Goal: Task Accomplishment & Management: Use online tool/utility

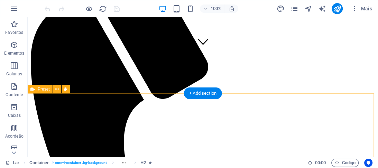
scroll to position [111, 0]
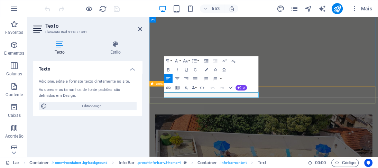
drag, startPoint x: 187, startPoint y: 143, endPoint x: 297, endPoint y: 96, distance: 120.2
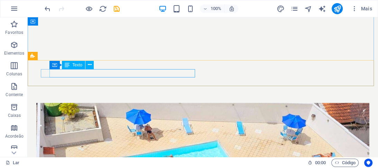
click at [72, 67] on div "Texto" at bounding box center [73, 65] width 23 height 8
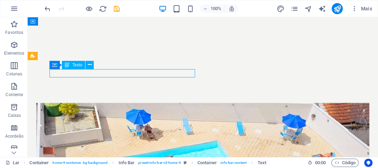
click at [72, 64] on div "Texto" at bounding box center [73, 65] width 23 height 8
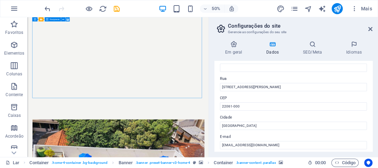
scroll to position [55, 0]
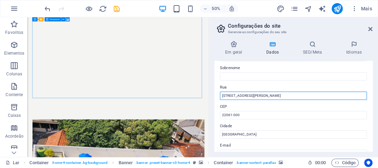
click at [234, 96] on input "[STREET_ADDRESS][PERSON_NAME]" at bounding box center [293, 96] width 147 height 8
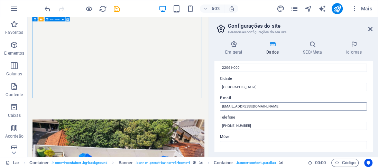
scroll to position [111, 0]
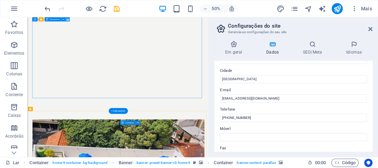
type input "[STREET_ADDRESS][PERSON_NAME]"
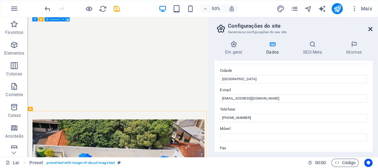
click at [371, 28] on icon at bounding box center [371, 29] width 4 height 6
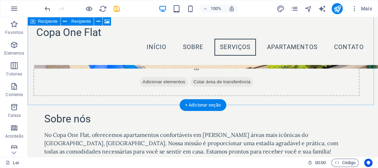
scroll to position [506, 0]
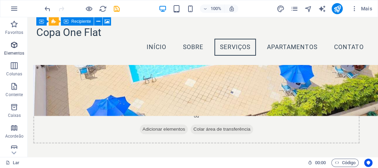
click at [17, 53] on font "Elementos" at bounding box center [14, 53] width 20 height 5
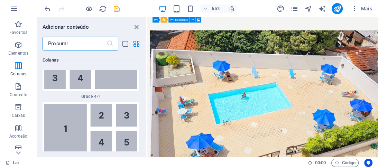
scroll to position [1902, 0]
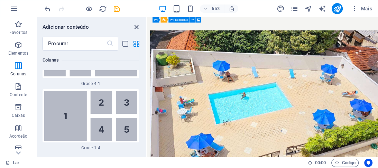
click at [137, 25] on icon "fechar painel" at bounding box center [137, 27] width 8 height 8
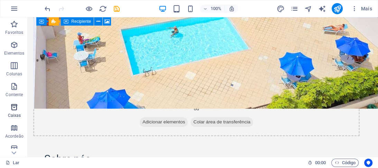
click at [10, 116] on font "Caixas" at bounding box center [14, 115] width 13 height 5
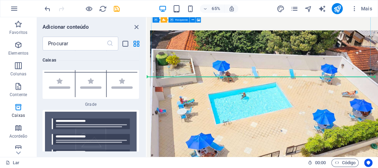
scroll to position [585, 0]
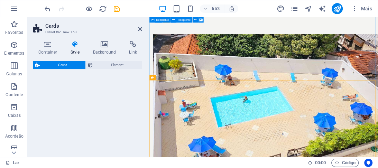
select select "rem"
select select "preset-image-boxes-v3-border"
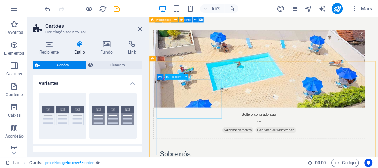
scroll to position [614, 0]
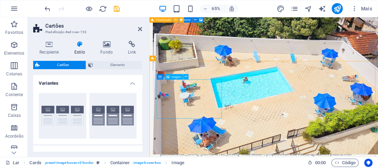
select select "%"
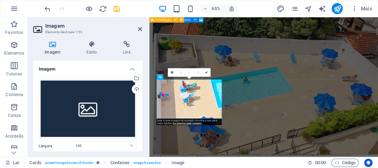
scroll to position [0, 0]
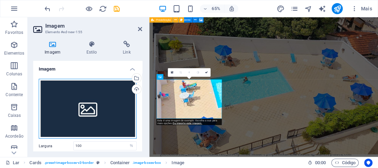
click at [84, 102] on div "Arraste os arquivos aqui, clique para escolher os arquivos ou selecione-os em […" at bounding box center [88, 109] width 98 height 60
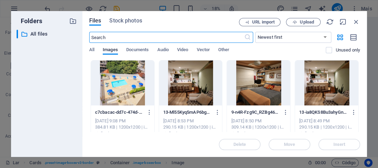
scroll to position [674, 0]
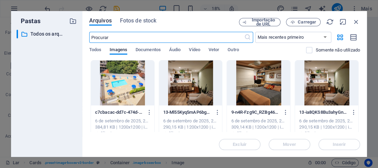
click at [263, 86] on div at bounding box center [258, 83] width 63 height 45
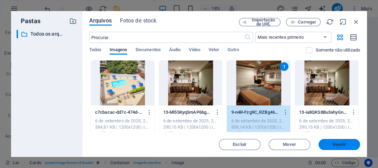
click at [341, 143] on font "Inserir" at bounding box center [339, 144] width 13 height 5
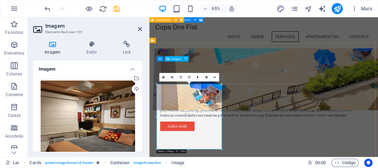
scroll to position [607, 0]
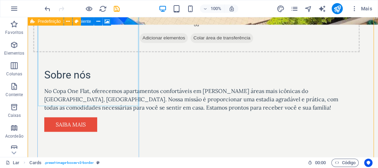
scroll to position [689, 0]
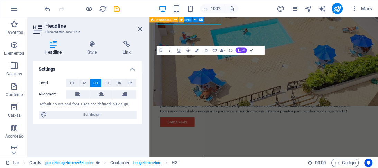
scroll to position [752, 0]
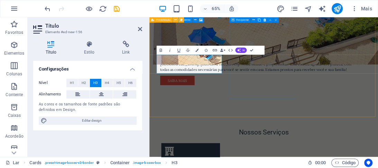
drag, startPoint x: 297, startPoint y: 91, endPoint x: 289, endPoint y: 92, distance: 8.1
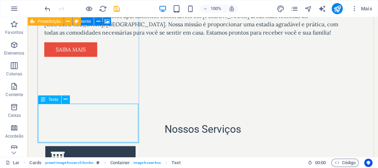
click at [53, 100] on font "Texto" at bounding box center [53, 99] width 10 height 5
click at [65, 100] on icon at bounding box center [66, 99] width 4 height 7
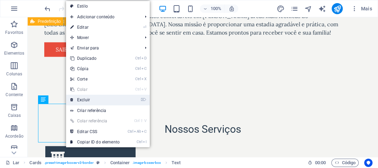
click at [84, 101] on font "Excluir" at bounding box center [83, 100] width 13 height 5
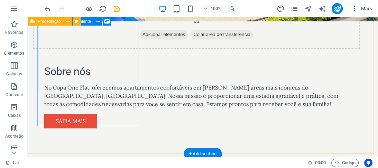
scroll to position [661, 0]
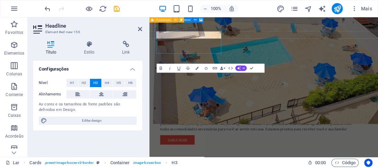
scroll to position [725, 0]
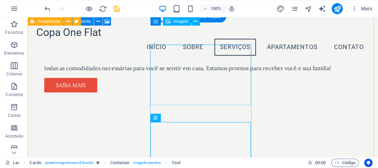
scroll to position [614, 0]
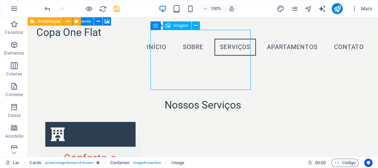
select select "%"
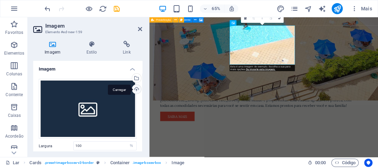
click at [135, 90] on div "Carregar" at bounding box center [136, 90] width 10 height 10
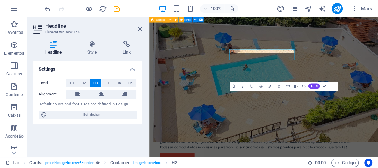
scroll to position [697, 0]
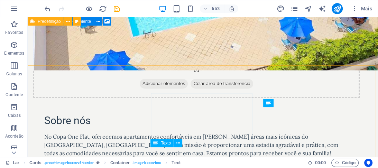
scroll to position [633, 0]
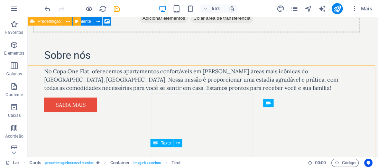
drag, startPoint x: 214, startPoint y: 154, endPoint x: 298, endPoint y: 124, distance: 89.4
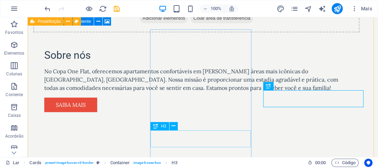
drag, startPoint x: 210, startPoint y: 139, endPoint x: 205, endPoint y: 113, distance: 26.2
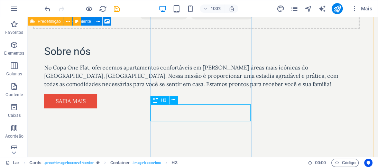
scroll to position [689, 0]
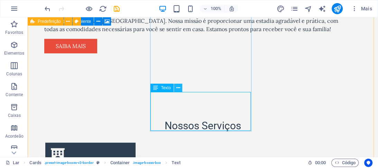
click at [179, 88] on icon at bounding box center [179, 87] width 4 height 7
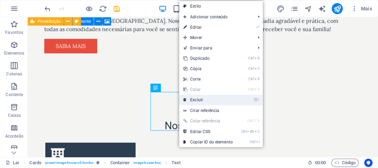
click at [195, 101] on font "Excluir" at bounding box center [196, 100] width 13 height 5
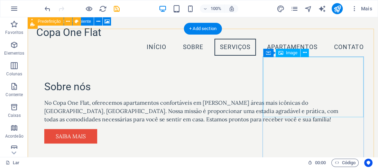
scroll to position [606, 0]
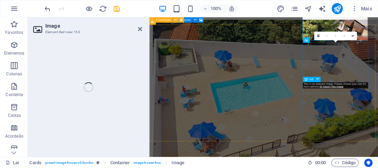
select select "%"
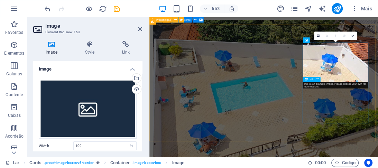
scroll to position [670, 0]
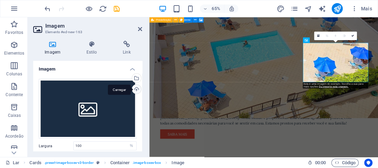
click at [137, 87] on div "Carregar" at bounding box center [136, 90] width 10 height 10
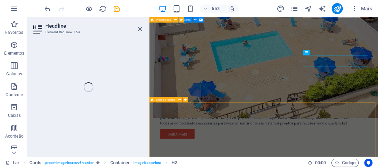
scroll to position [752, 0]
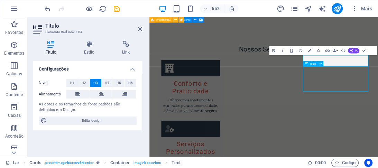
scroll to position [688, 0]
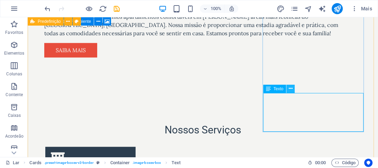
click at [292, 91] on icon at bounding box center [291, 88] width 4 height 7
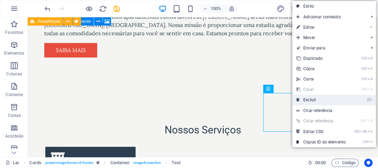
click at [311, 103] on link "⌦ Excluir" at bounding box center [321, 100] width 58 height 10
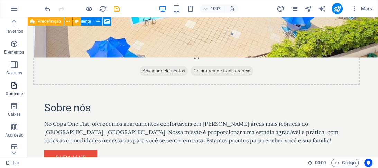
scroll to position [0, 0]
click at [10, 51] on font "Elementos" at bounding box center [14, 53] width 20 height 5
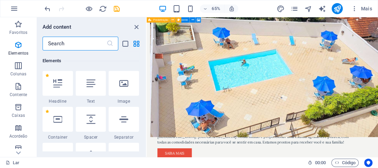
scroll to position [130, 0]
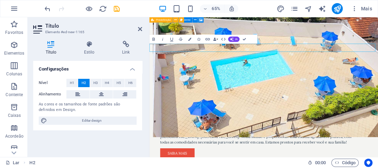
click at [96, 83] on font "H3" at bounding box center [95, 83] width 4 height 4
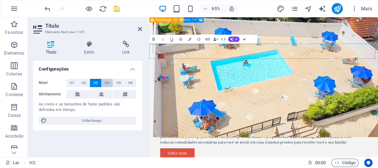
click at [107, 81] on font "H4" at bounding box center [107, 83] width 4 height 4
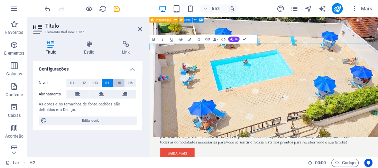
click at [115, 81] on button "H5" at bounding box center [118, 83] width 11 height 8
click at [126, 81] on button "H6" at bounding box center [130, 83] width 11 height 8
click at [75, 82] on button "H1" at bounding box center [71, 83] width 11 height 8
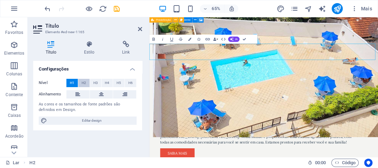
click at [87, 82] on button "H2" at bounding box center [83, 83] width 11 height 8
click at [83, 83] on font "H2" at bounding box center [84, 83] width 4 height 4
click at [73, 83] on font "H1" at bounding box center [72, 83] width 4 height 4
click at [103, 97] on icon at bounding box center [101, 94] width 5 height 8
click at [83, 84] on font "H2" at bounding box center [84, 83] width 4 height 4
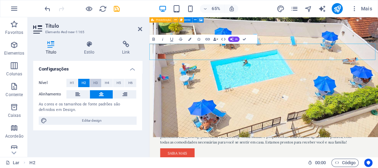
click at [92, 82] on button "H3" at bounding box center [95, 83] width 11 height 8
click at [105, 82] on font "H4" at bounding box center [107, 83] width 4 height 4
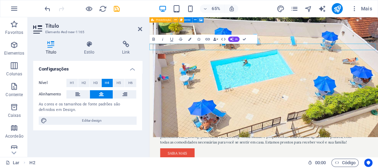
click at [101, 94] on icon at bounding box center [101, 94] width 5 height 8
click at [50, 48] on h4 "Título" at bounding box center [52, 48] width 38 height 15
click at [133, 69] on h4 "Configurações" at bounding box center [87, 67] width 109 height 12
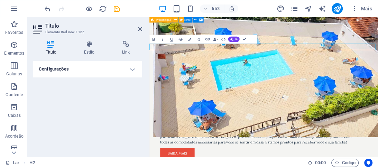
click at [133, 69] on h4 "Configurações" at bounding box center [87, 69] width 109 height 17
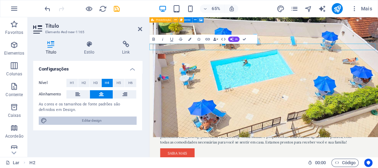
click at [94, 121] on font "Editar design" at bounding box center [92, 121] width 20 height 4
select select "px"
select select "200"
select select "px"
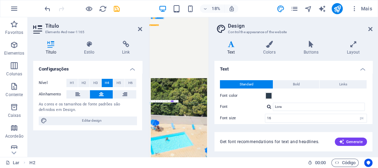
scroll to position [691, 0]
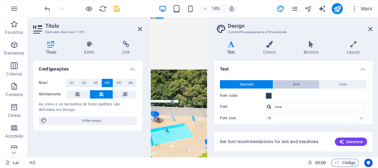
click at [293, 85] on span "Bold" at bounding box center [296, 84] width 7 height 8
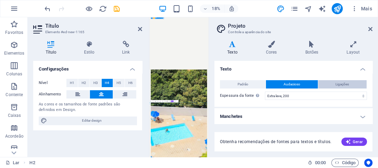
click at [336, 82] on font "Ligações" at bounding box center [342, 84] width 13 height 4
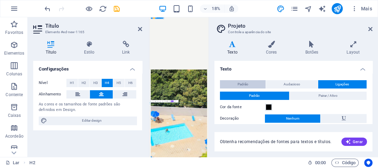
click at [245, 82] on font "Padrão" at bounding box center [243, 84] width 11 height 4
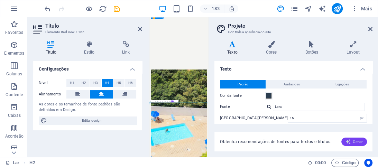
click at [349, 143] on icon "button" at bounding box center [349, 142] width 6 height 6
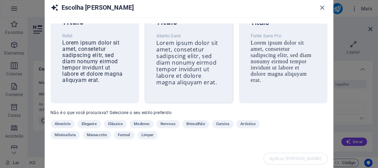
scroll to position [0, 0]
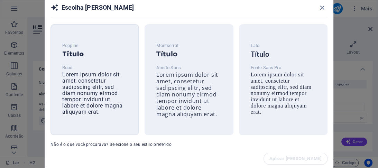
click at [97, 75] on font "Lorem ipsum dolor sit amet, consetetur sadipscing elitr, sed diam nonumy eirmod…" at bounding box center [92, 93] width 61 height 44
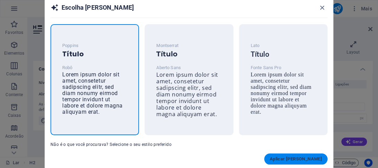
click at [313, 160] on font "Aplicar [PERSON_NAME]" at bounding box center [296, 158] width 52 height 5
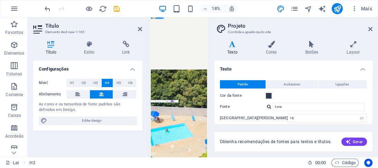
type input "Roboto"
select select "400"
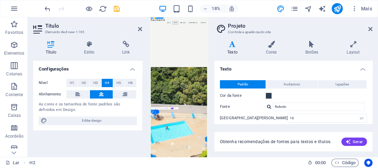
scroll to position [607, 0]
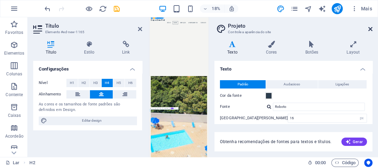
click at [371, 27] on icon at bounding box center [371, 29] width 4 height 6
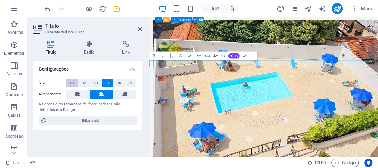
click at [74, 84] on font "H1" at bounding box center [72, 83] width 4 height 4
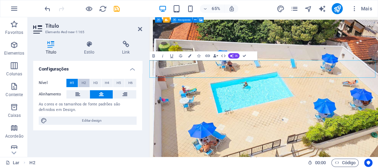
click at [83, 84] on font "H2" at bounding box center [84, 83] width 4 height 4
click at [93, 83] on button "H3" at bounding box center [95, 83] width 11 height 8
click at [105, 82] on font "H4" at bounding box center [107, 83] width 4 height 4
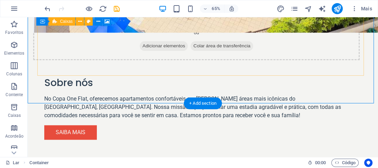
scroll to position [543, 0]
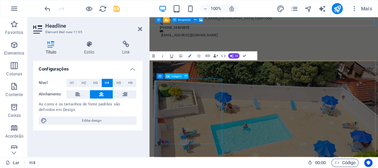
scroll to position [607, 0]
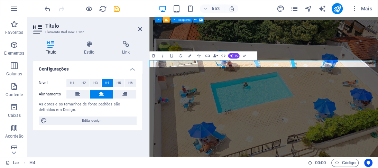
click at [93, 84] on button "H3" at bounding box center [95, 83] width 11 height 8
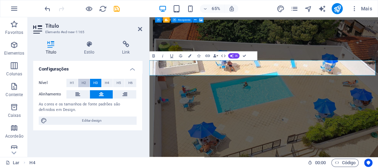
click at [83, 83] on font "H2" at bounding box center [84, 83] width 4 height 4
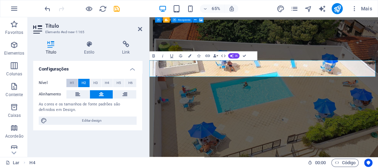
click at [74, 83] on font "H1" at bounding box center [72, 83] width 4 height 4
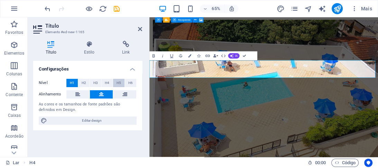
drag, startPoint x: 86, startPoint y: 83, endPoint x: 119, endPoint y: 82, distance: 32.5
click at [87, 83] on button "H2" at bounding box center [83, 83] width 11 height 8
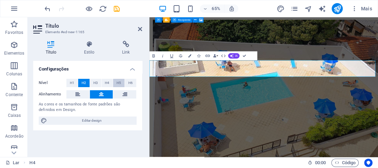
click at [122, 82] on button "H5" at bounding box center [118, 83] width 11 height 8
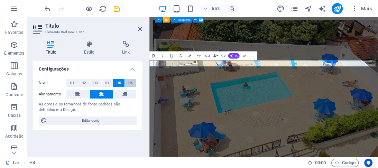
click at [130, 82] on font "H6" at bounding box center [130, 83] width 4 height 4
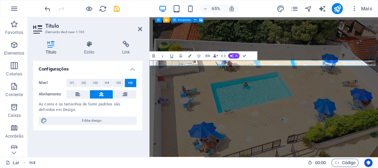
click at [130, 82] on font "H6" at bounding box center [130, 83] width 4 height 4
click at [105, 82] on font "H4" at bounding box center [107, 83] width 4 height 4
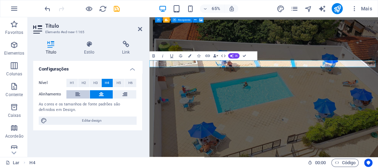
click at [78, 92] on icon at bounding box center [77, 94] width 5 height 8
click at [102, 85] on button "H4" at bounding box center [107, 83] width 11 height 8
click at [94, 83] on font "H3" at bounding box center [95, 83] width 4 height 4
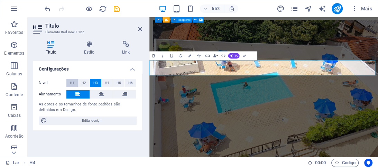
drag, startPoint x: 84, startPoint y: 82, endPoint x: 71, endPoint y: 82, distance: 12.8
click at [83, 82] on font "H2" at bounding box center [84, 83] width 4 height 4
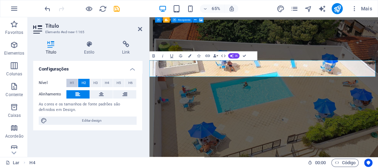
click at [71, 82] on font "H1" at bounding box center [72, 83] width 4 height 4
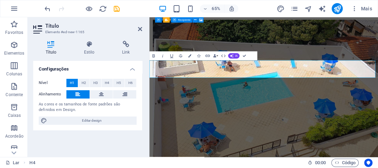
click at [101, 95] on icon at bounding box center [101, 94] width 5 height 8
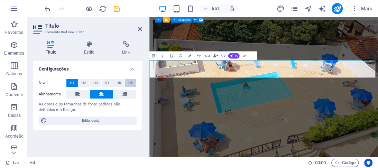
click at [126, 82] on button "H6" at bounding box center [130, 83] width 11 height 8
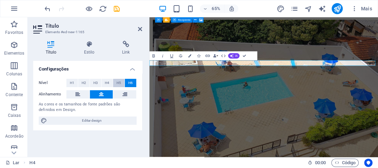
click at [120, 82] on font "H5" at bounding box center [119, 83] width 4 height 4
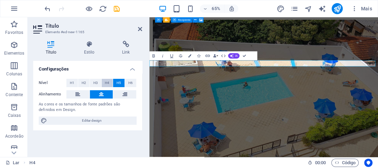
click at [108, 83] on font "H4" at bounding box center [107, 83] width 4 height 4
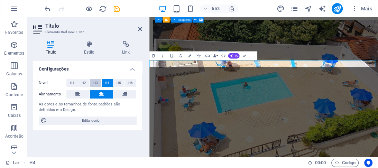
click at [97, 84] on font "H3" at bounding box center [95, 83] width 4 height 4
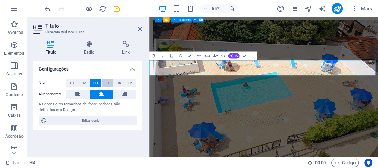
click at [104, 83] on button "H4" at bounding box center [107, 83] width 11 height 8
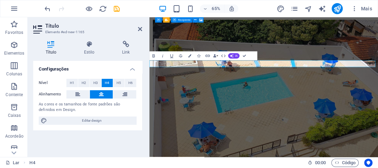
click at [154, 57] on icon "button" at bounding box center [154, 56] width 6 height 6
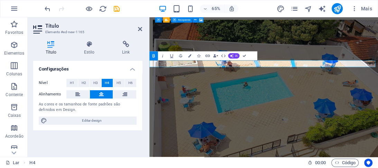
click at [154, 58] on icon "button" at bounding box center [154, 56] width 6 height 6
click at [135, 116] on div "Nível H1 H2 H3 H4 H5 H6 Alinhamento As cores e os tamanhos [PERSON_NAME] padrõe…" at bounding box center [87, 101] width 109 height 57
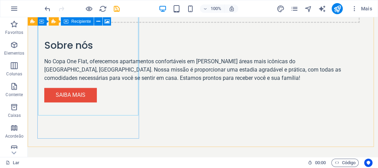
scroll to position [654, 0]
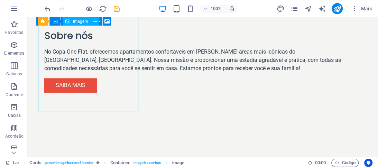
select select "%"
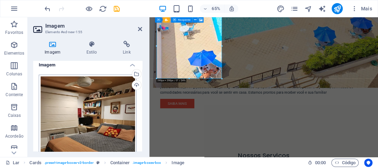
scroll to position [0, 0]
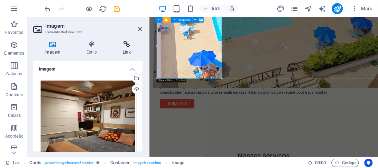
click at [130, 50] on font "Link" at bounding box center [127, 52] width 8 height 5
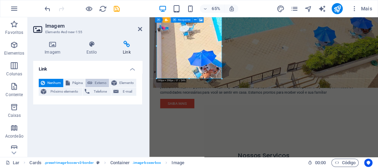
click at [97, 85] on span "Externo" at bounding box center [100, 83] width 12 height 8
select select "blank"
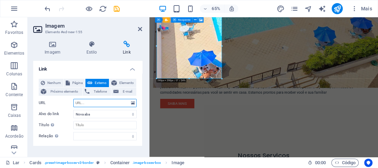
click at [91, 104] on input "URL" at bounding box center [104, 103] width 63 height 8
paste input "[URL][DOMAIN_NAME]"
type input "[URL][DOMAIN_NAME]"
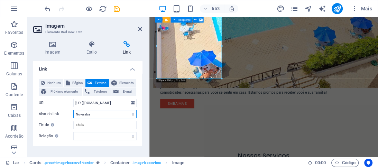
click at [95, 114] on select "Nova aba Mesma aba Sobreposição" at bounding box center [104, 114] width 63 height 8
select select "overlay"
click at [73, 110] on select "Nova aba Mesma aba Sobreposição" at bounding box center [104, 114] width 63 height 8
click at [93, 117] on select "Nova aba Mesma aba Sobreposição" at bounding box center [104, 114] width 63 height 8
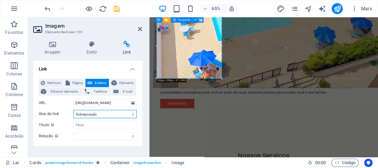
select select
click at [73, 110] on select "Nova aba Mesma aba Sobreposição" at bounding box center [104, 114] width 63 height 8
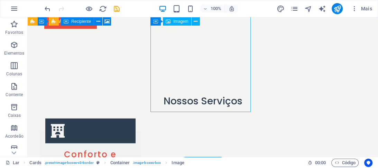
select select "%"
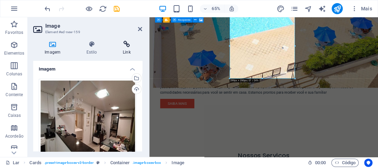
click at [126, 46] on icon at bounding box center [126, 44] width 31 height 7
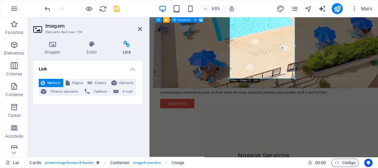
click at [123, 51] on font "Link" at bounding box center [127, 52] width 8 height 5
click at [96, 82] on font "Externo" at bounding box center [101, 83] width 12 height 4
select select "blank"
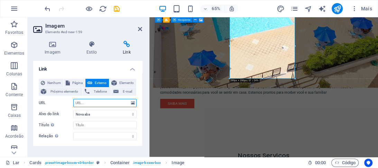
paste input "[URL][DOMAIN_NAME]"
type input "[URL][DOMAIN_NAME]"
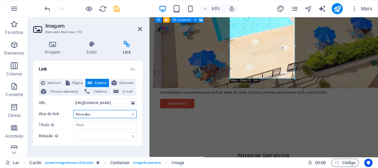
click at [104, 113] on select "Nova aba Mesma aba Sobreposição" at bounding box center [104, 114] width 63 height 8
select select
click at [73, 110] on select "Nova aba Mesma aba Sobreposição" at bounding box center [104, 114] width 63 height 8
click at [111, 113] on select "Nova aba Mesma aba Sobreposição" at bounding box center [104, 114] width 63 height 8
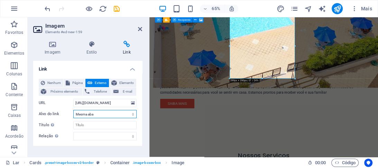
click at [111, 113] on select "Nova aba Mesma aba Sobreposição" at bounding box center [104, 114] width 63 height 8
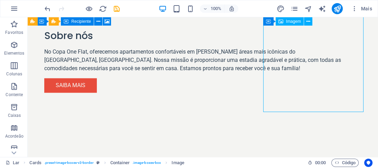
select select "%"
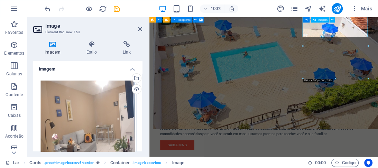
scroll to position [718, 0]
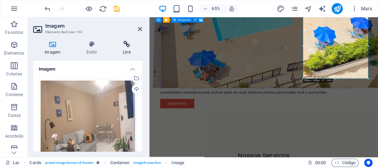
click at [127, 53] on font "Link" at bounding box center [127, 52] width 8 height 5
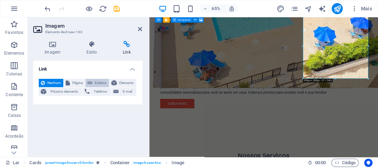
click at [100, 82] on font "Externo" at bounding box center [101, 83] width 12 height 4
select select "blank"
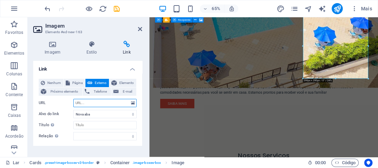
click at [90, 102] on input "URL" at bounding box center [104, 103] width 63 height 8
paste input "[URL][DOMAIN_NAME]"
type input "[URL][DOMAIN_NAME]"
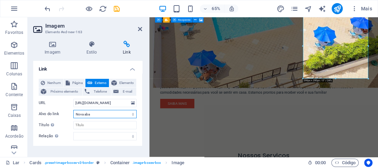
click at [100, 116] on select "Nova aba Mesma aba Sobreposição" at bounding box center [104, 114] width 63 height 8
select select
click at [73, 110] on select "Nova aba Mesma aba Sobreposição" at bounding box center [104, 114] width 63 height 8
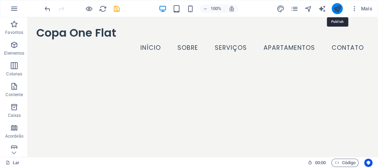
click at [340, 9] on icon "publicar" at bounding box center [337, 9] width 8 height 8
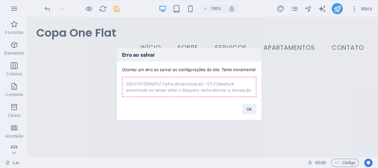
click at [198, 87] on font "SQLSTATE[40001]: Falha de serialização: 1213 Deadlock encontrado ao tentar obte…" at bounding box center [188, 87] width 125 height 11
click at [248, 112] on button "OK" at bounding box center [250, 109] width 14 height 10
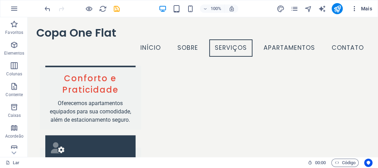
scroll to position [750, 0]
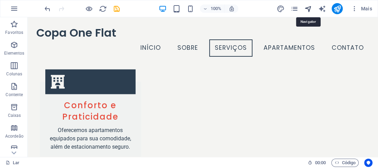
click at [311, 9] on icon "navegador" at bounding box center [308, 9] width 8 height 8
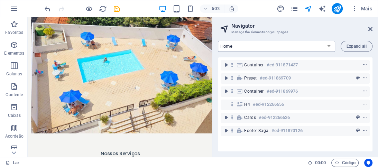
scroll to position [776, 0]
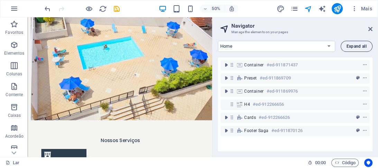
click at [352, 47] on span "Expand all" at bounding box center [357, 46] width 20 height 4
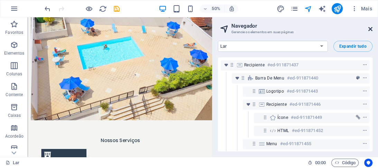
click at [370, 30] on icon at bounding box center [371, 29] width 4 height 6
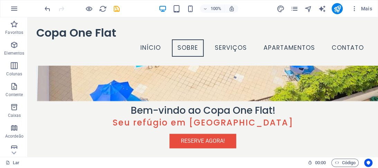
scroll to position [169, 0]
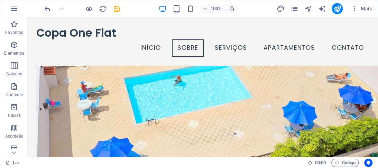
click at [331, 9] on div "Mais" at bounding box center [326, 8] width 99 height 11
click at [335, 10] on icon "publicar" at bounding box center [337, 9] width 8 height 8
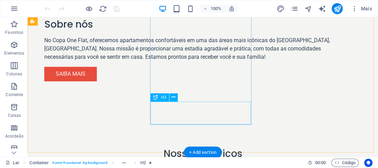
scroll to position [665, 0]
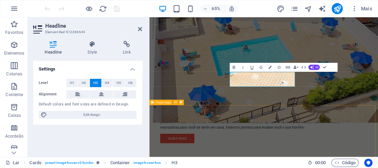
scroll to position [728, 0]
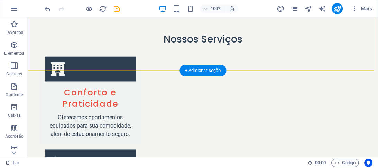
scroll to position [797, 0]
